Goal: Transaction & Acquisition: Purchase product/service

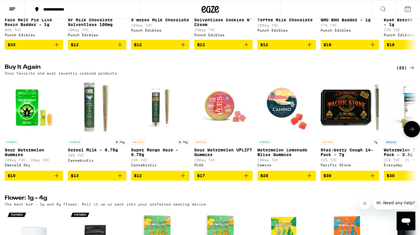
scroll to position [425, 0]
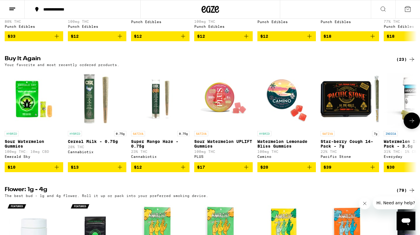
click at [123, 171] on icon "Add to bag" at bounding box center [119, 167] width 7 height 7
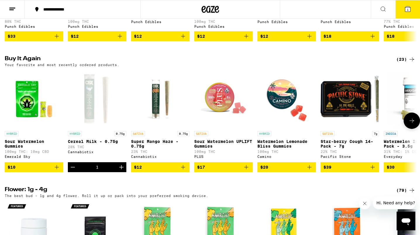
scroll to position [443, 0]
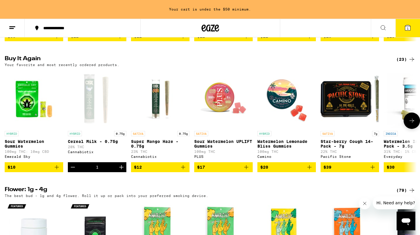
click at [410, 129] on button at bounding box center [412, 121] width 16 height 16
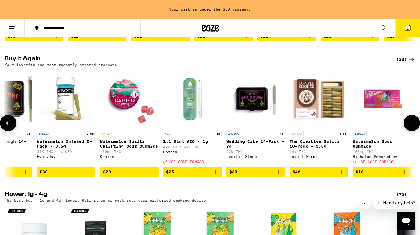
click at [410, 127] on icon at bounding box center [411, 123] width 7 height 7
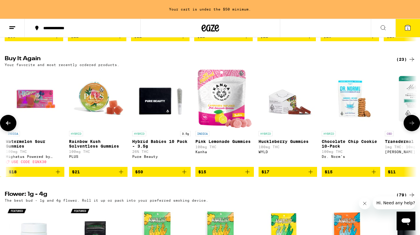
click at [411, 127] on icon at bounding box center [411, 123] width 7 height 7
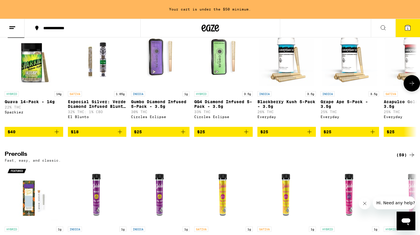
scroll to position [1601, 0]
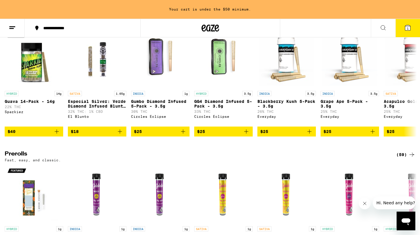
click at [409, 23] on icon at bounding box center [411, 19] width 7 height 7
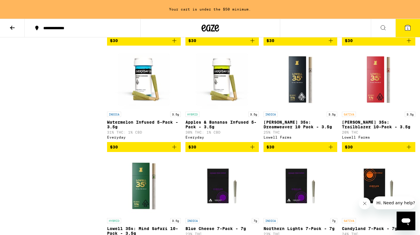
scroll to position [479, 0]
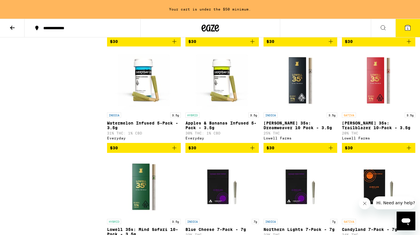
click at [254, 152] on icon "Add to bag" at bounding box center [252, 147] width 7 height 7
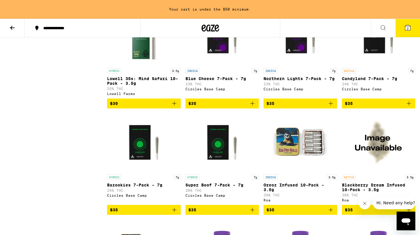
scroll to position [559, 0]
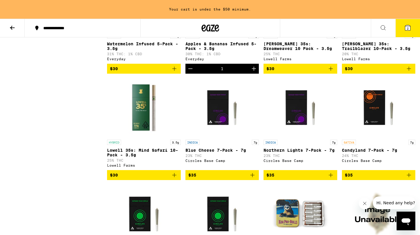
click at [252, 72] on icon "Increment" at bounding box center [253, 68] width 7 height 7
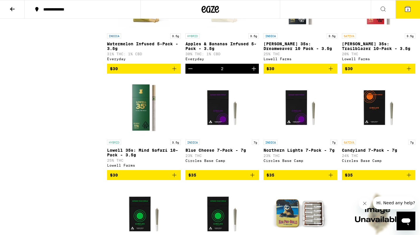
click at [407, 8] on span "3" at bounding box center [408, 10] width 2 height 4
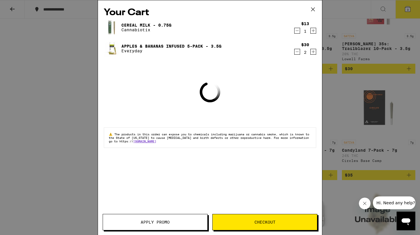
click at [295, 32] on icon "Decrement" at bounding box center [297, 30] width 5 height 7
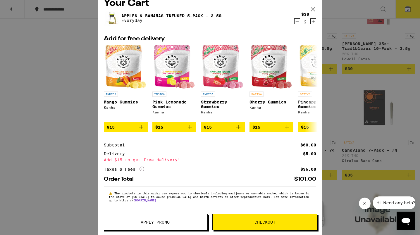
scroll to position [13, 0]
click at [270, 224] on span "Checkout" at bounding box center [264, 222] width 21 height 4
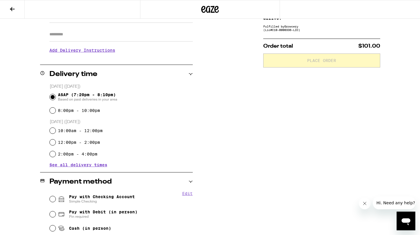
scroll to position [99, 0]
click at [51, 201] on input "Pay with Checking Account Simple Checking" at bounding box center [53, 199] width 6 height 6
radio input "true"
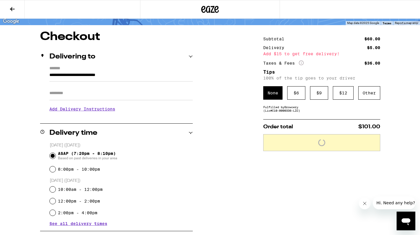
scroll to position [0, 0]
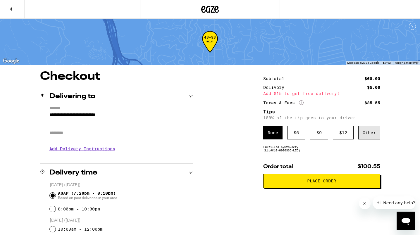
click at [364, 134] on div "Other" at bounding box center [369, 132] width 22 height 13
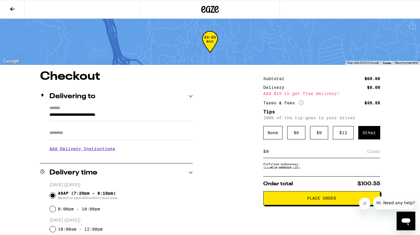
click at [301, 153] on input at bounding box center [316, 151] width 101 height 5
type input "17"
click at [374, 157] on div "Save" at bounding box center [375, 151] width 11 height 13
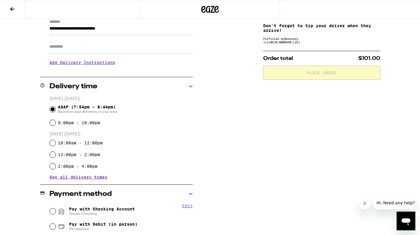
scroll to position [141, 0]
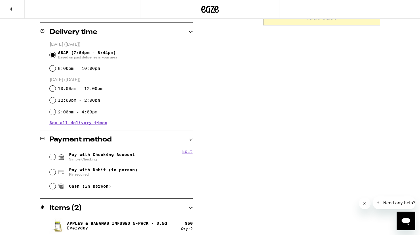
click at [56, 158] on div "Pay with Checking Account Simple Checking" at bounding box center [121, 156] width 143 height 15
click at [55, 158] on input "Pay with Checking Account Simple Checking" at bounding box center [53, 157] width 6 height 6
radio input "true"
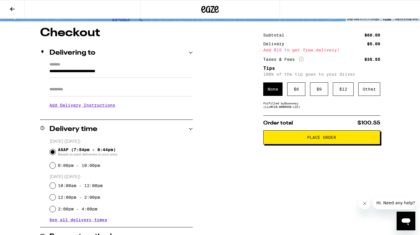
scroll to position [0, 0]
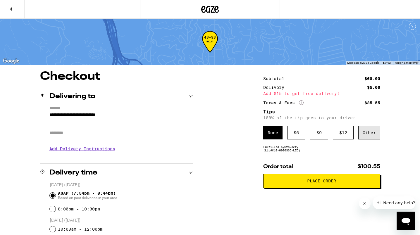
click at [367, 132] on div "Other" at bounding box center [369, 132] width 22 height 13
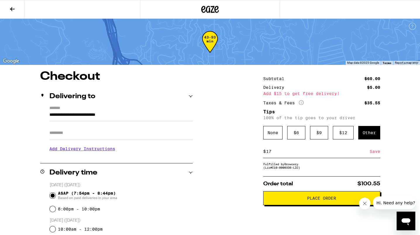
type input "17"
click at [376, 155] on div "Save" at bounding box center [375, 151] width 11 height 13
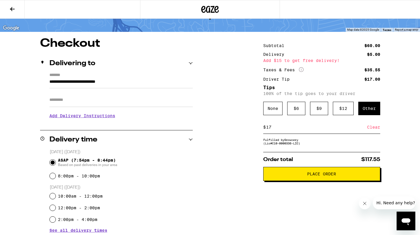
scroll to position [45, 0]
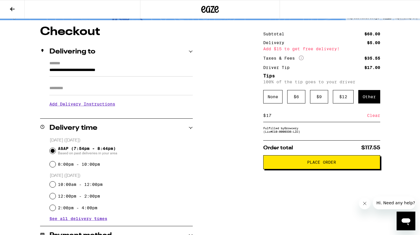
click at [304, 163] on button "Place Order" at bounding box center [321, 162] width 117 height 14
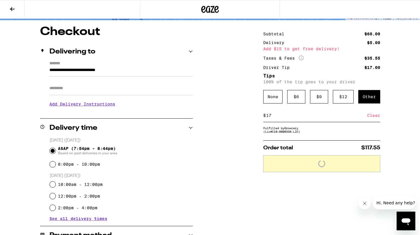
scroll to position [0, 0]
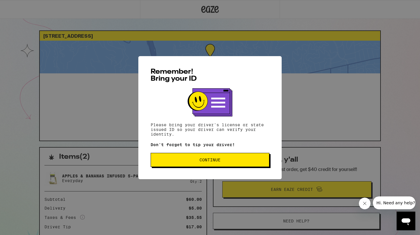
click at [246, 159] on button "Continue" at bounding box center [210, 160] width 119 height 14
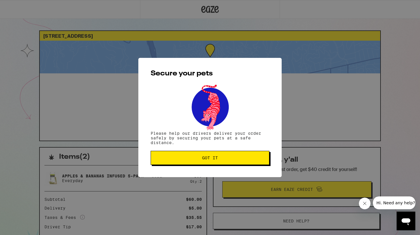
click at [246, 159] on span "Got it" at bounding box center [210, 158] width 109 height 4
